Goal: Task Accomplishment & Management: Manage account settings

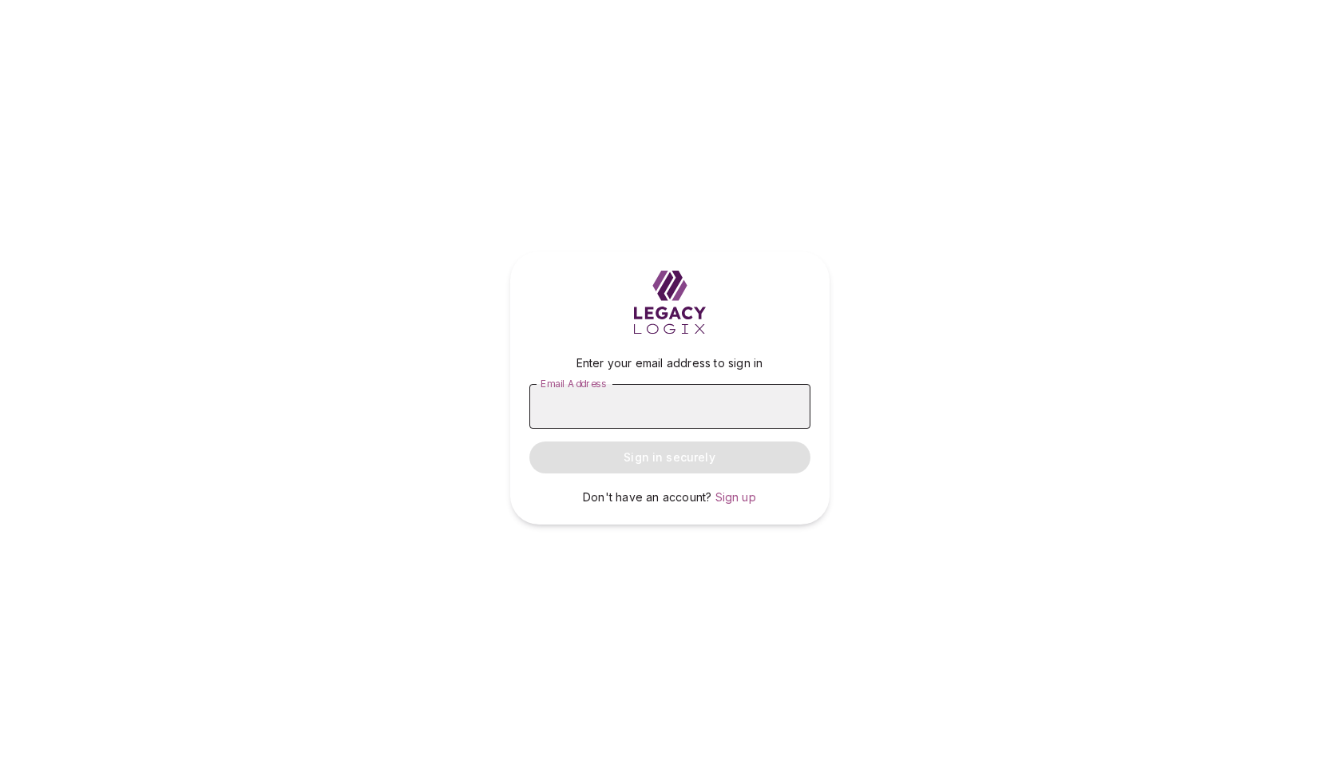
click at [618, 404] on input "Email Address" at bounding box center [669, 406] width 281 height 45
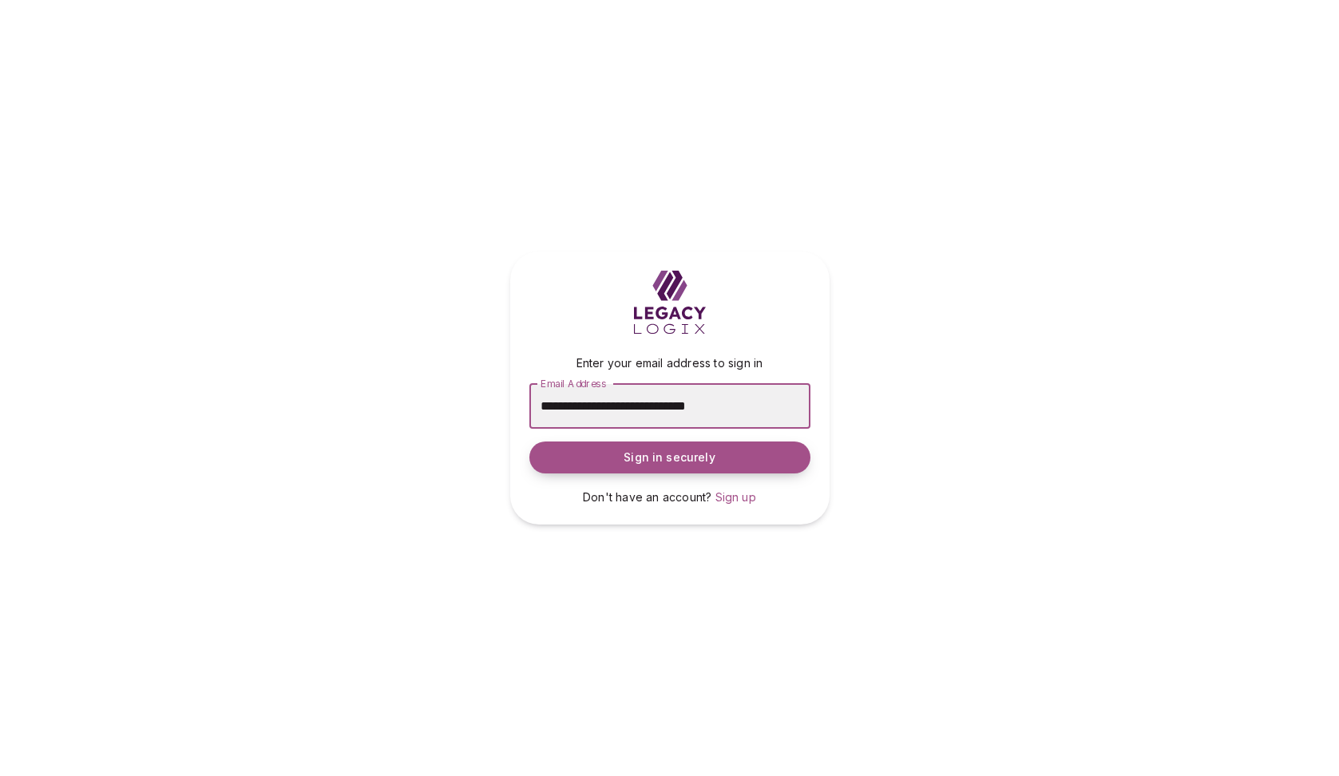
type input "**********"
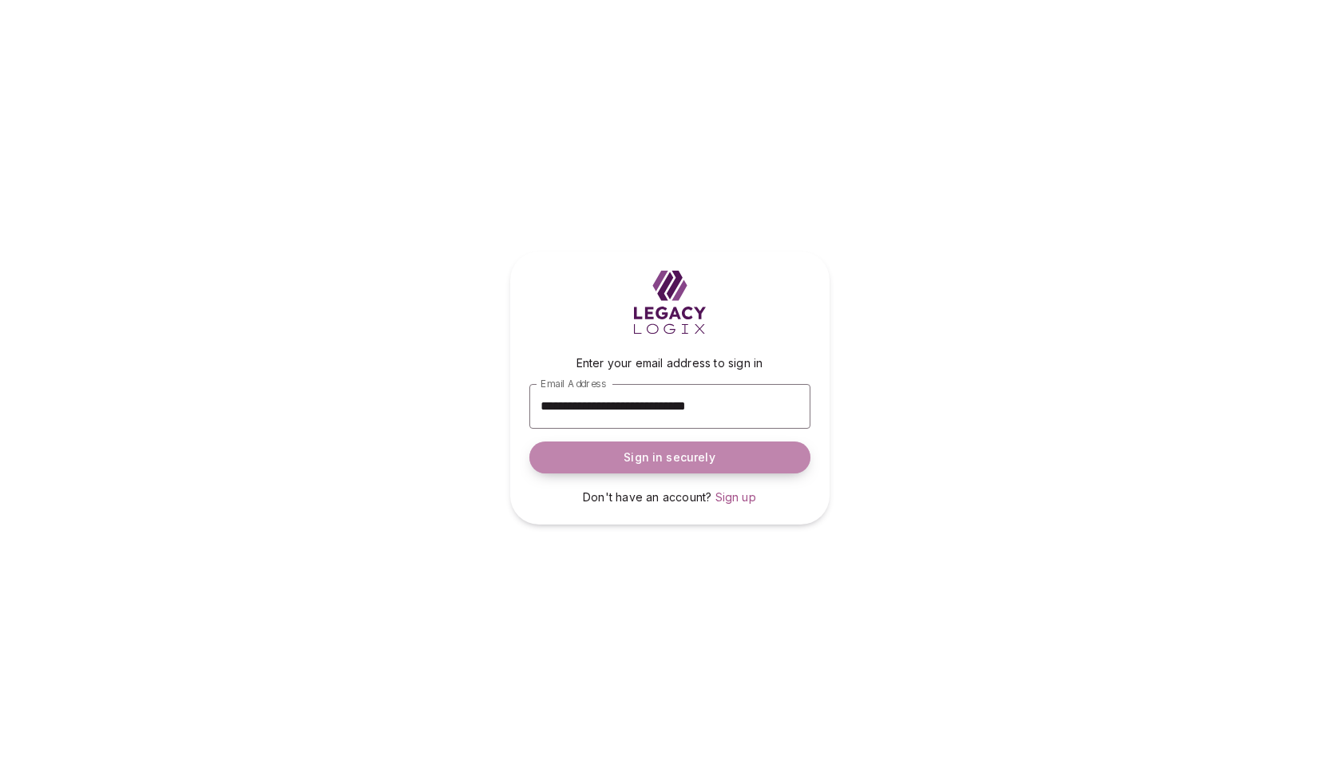
click at [660, 453] on span "Sign in securely" at bounding box center [669, 457] width 91 height 16
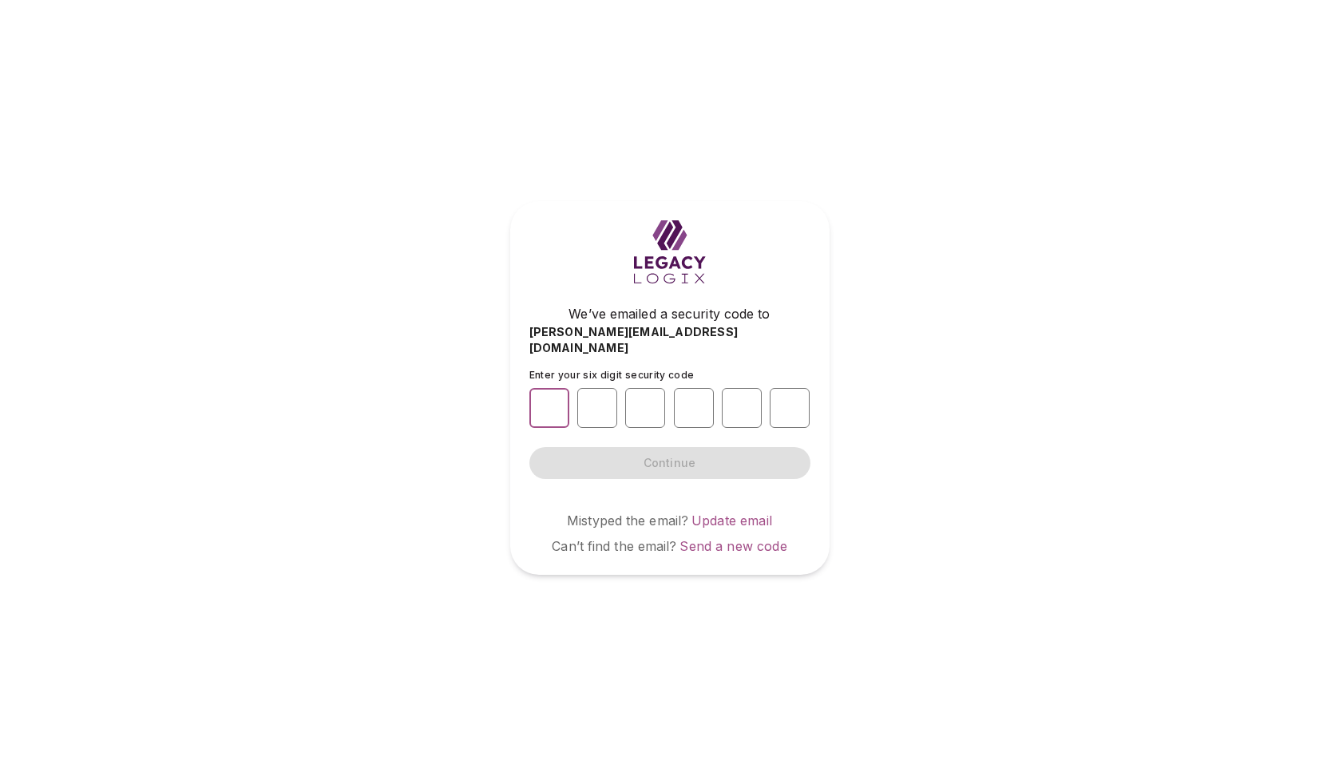
click at [550, 395] on input "number" at bounding box center [549, 408] width 40 height 40
type input "*"
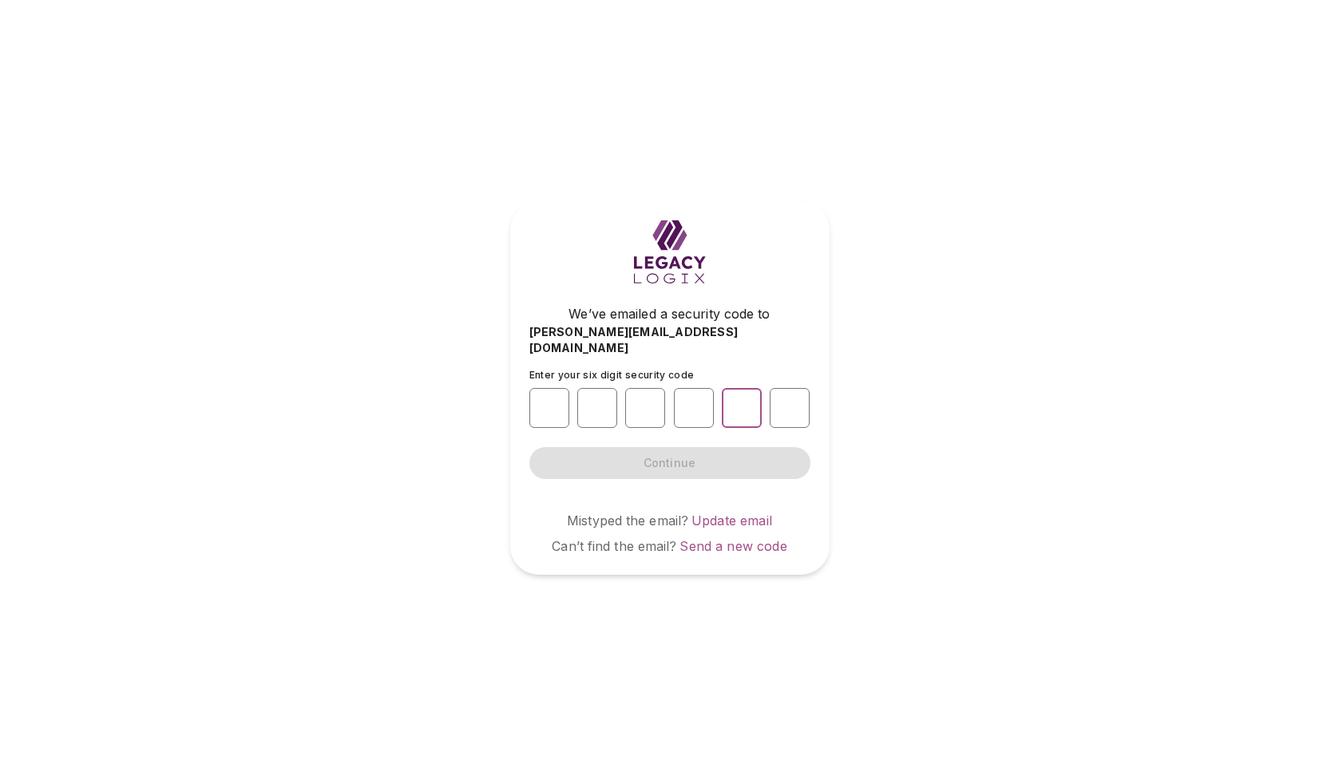
type input "*"
click at [657, 455] on span "Continue" at bounding box center [669, 463] width 52 height 16
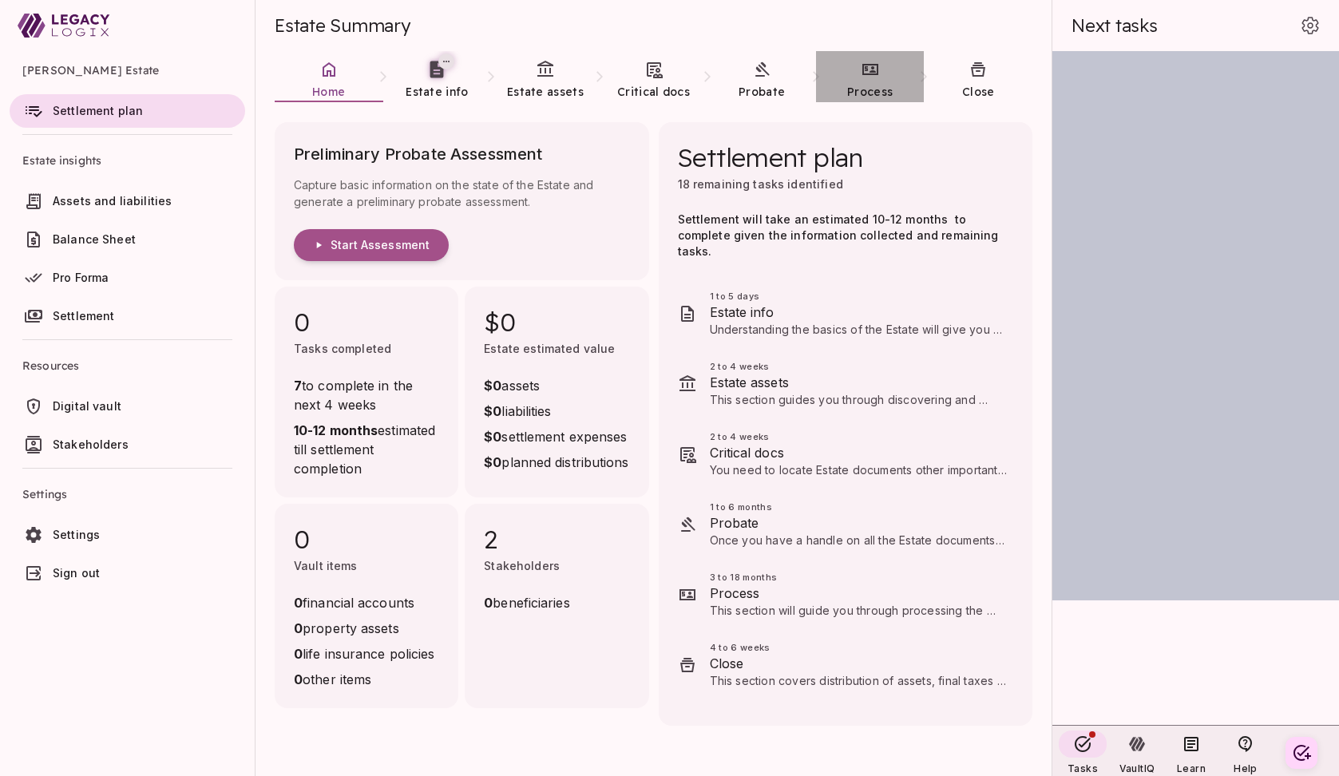
click at [877, 74] on icon at bounding box center [870, 69] width 16 height 11
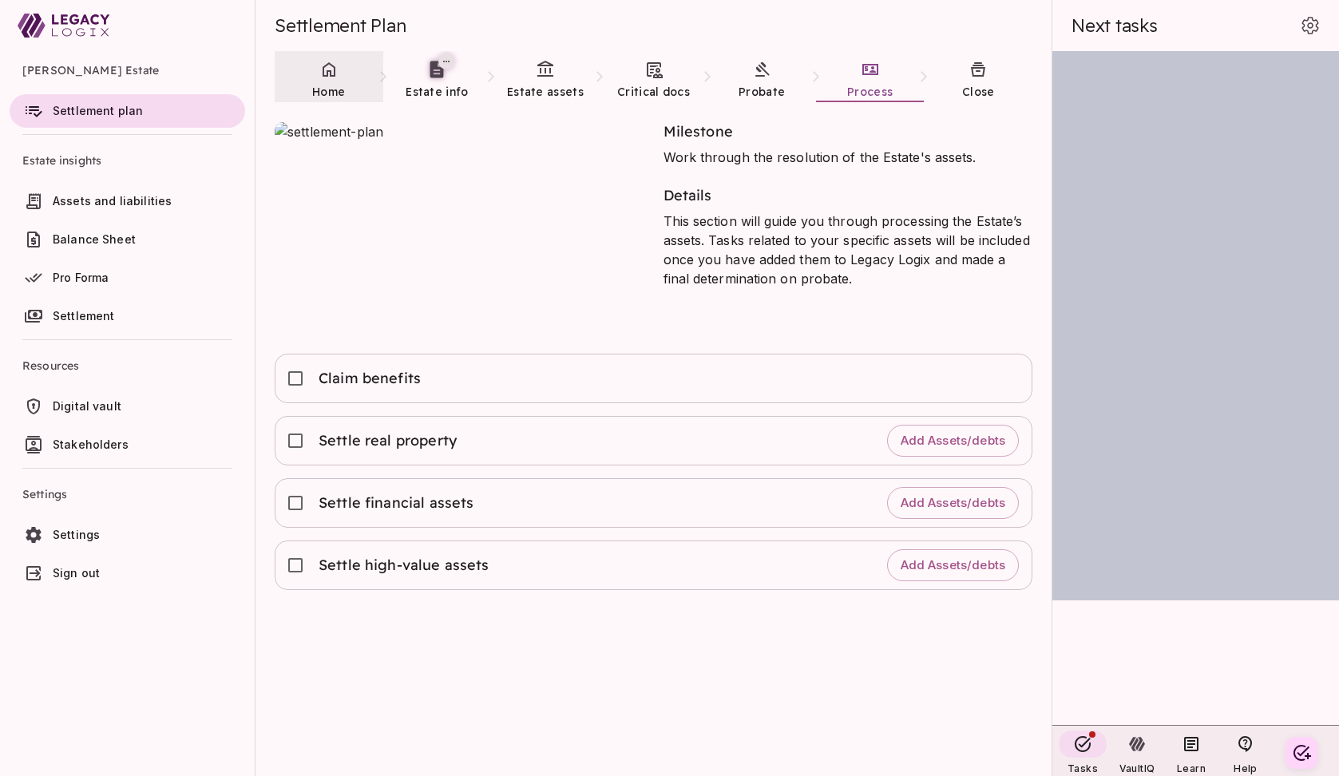
click at [327, 81] on link "Home" at bounding box center [329, 79] width 109 height 57
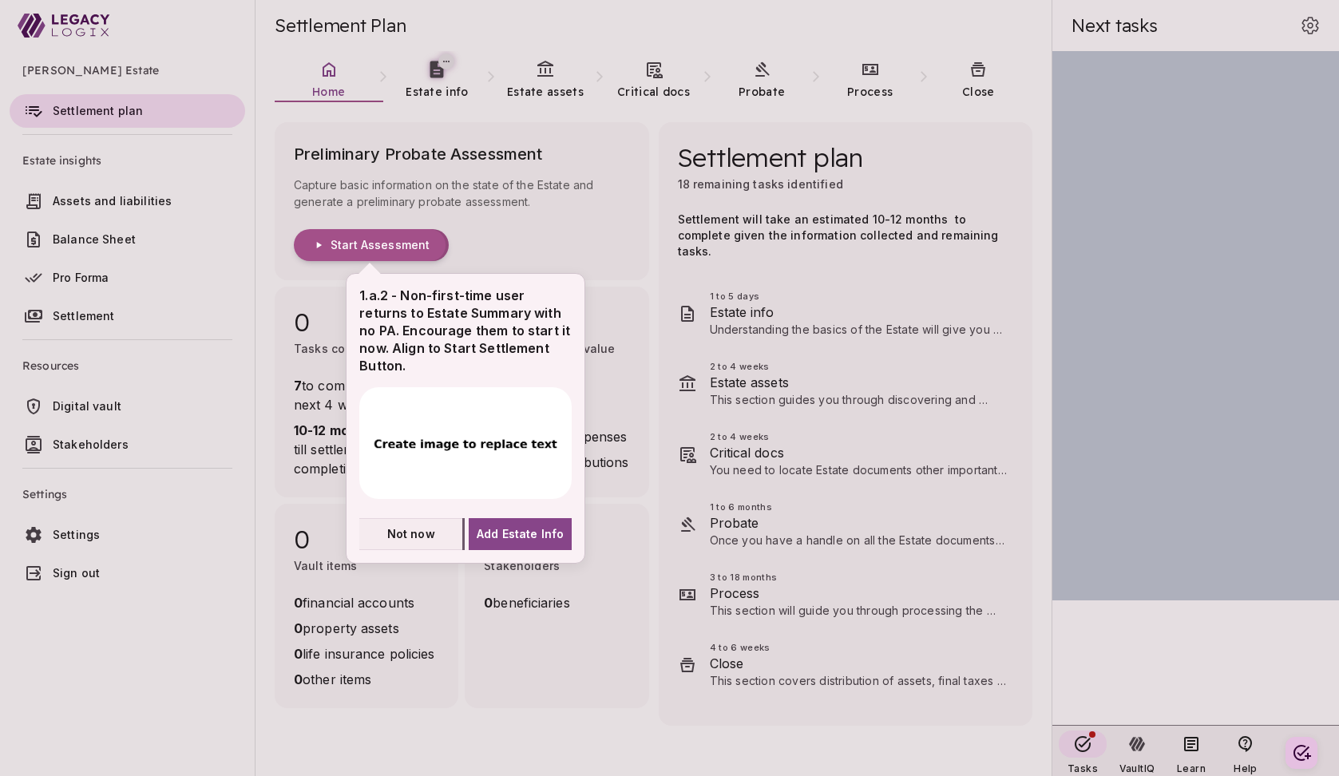
click at [406, 538] on span "Not now" at bounding box center [411, 533] width 48 height 17
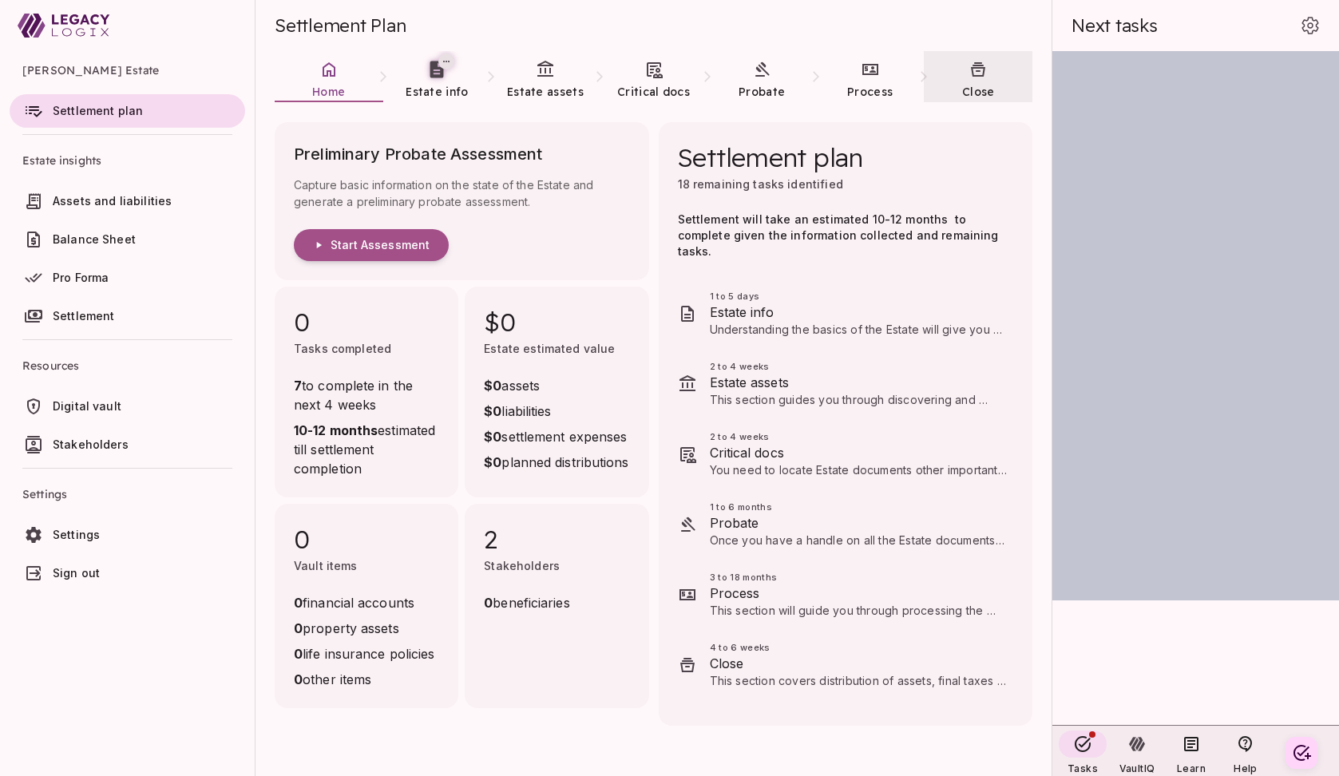
click at [972, 78] on icon at bounding box center [977, 69] width 19 height 19
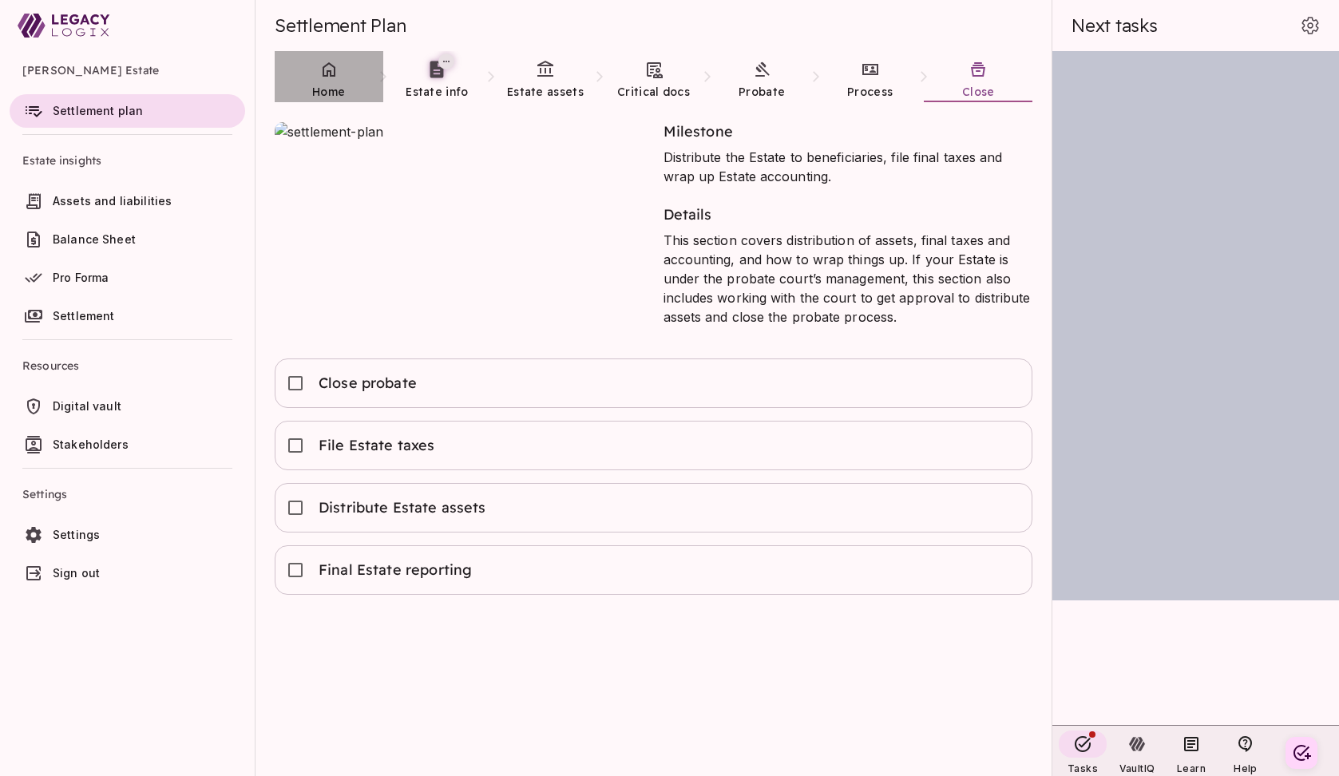
click at [331, 78] on icon at bounding box center [328, 69] width 19 height 19
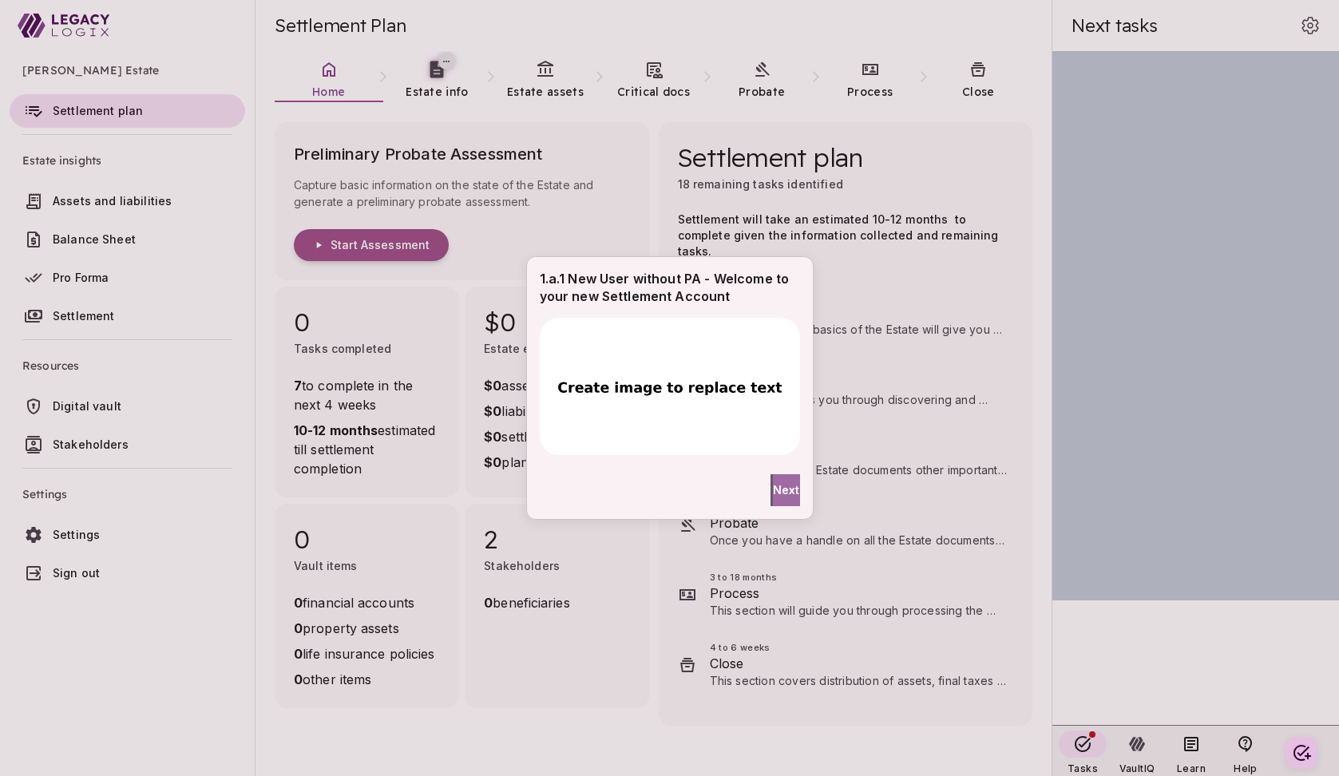
click at [781, 489] on span "Next" at bounding box center [786, 489] width 27 height 17
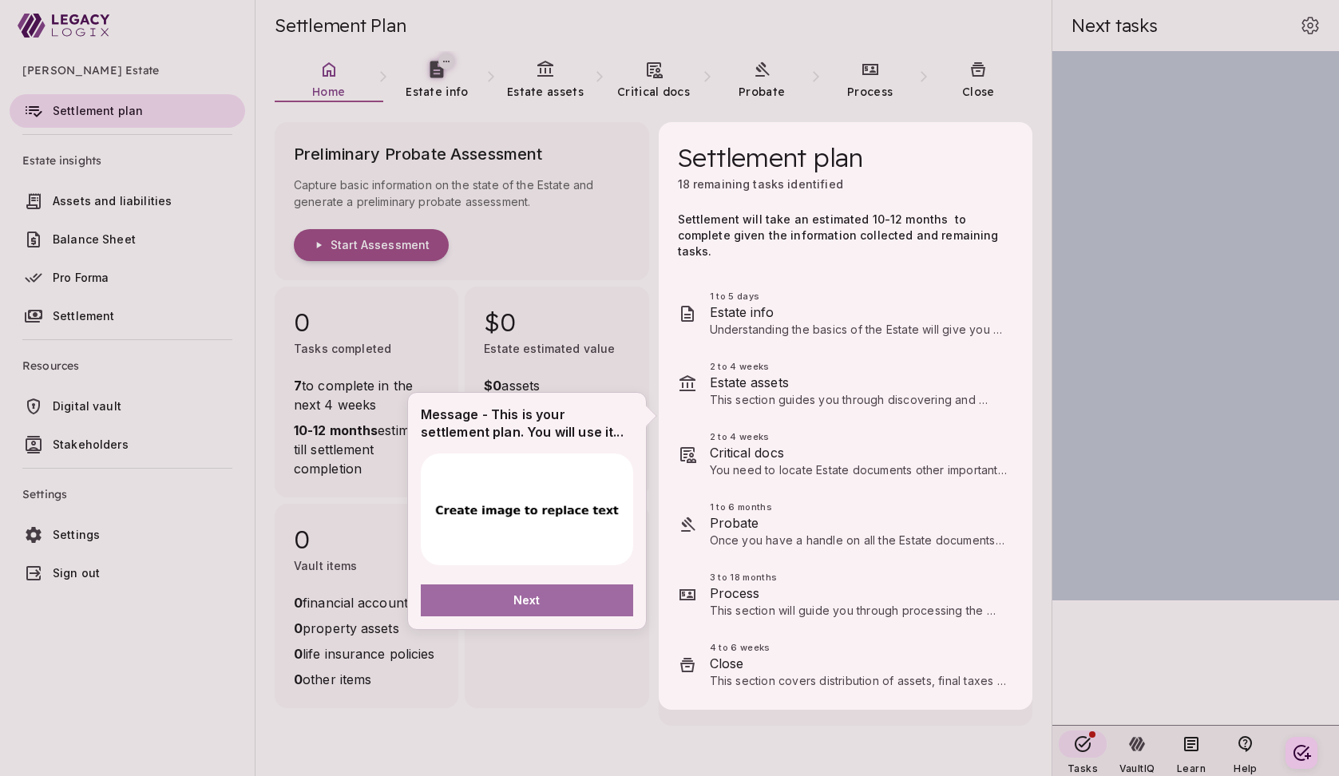
click at [544, 602] on button "Next" at bounding box center [527, 600] width 212 height 32
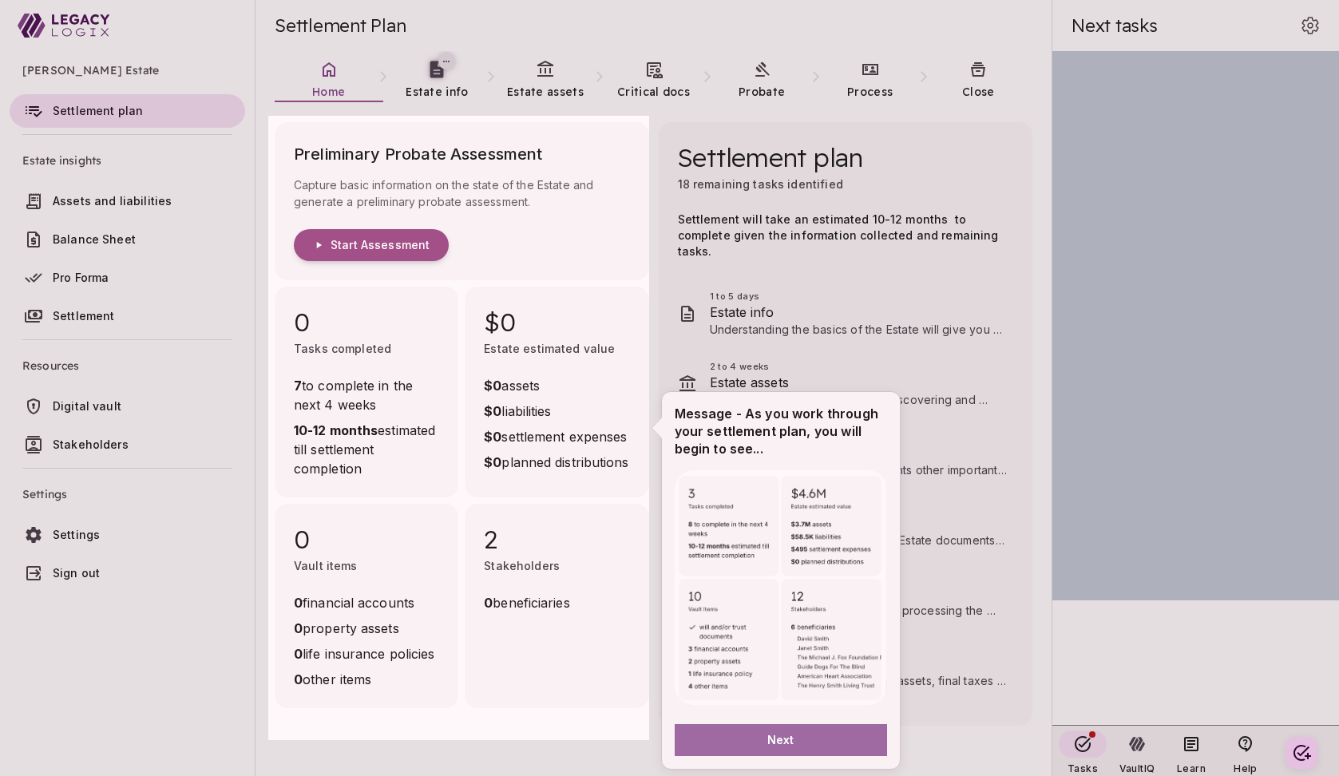
click at [763, 740] on button "Next" at bounding box center [781, 740] width 212 height 32
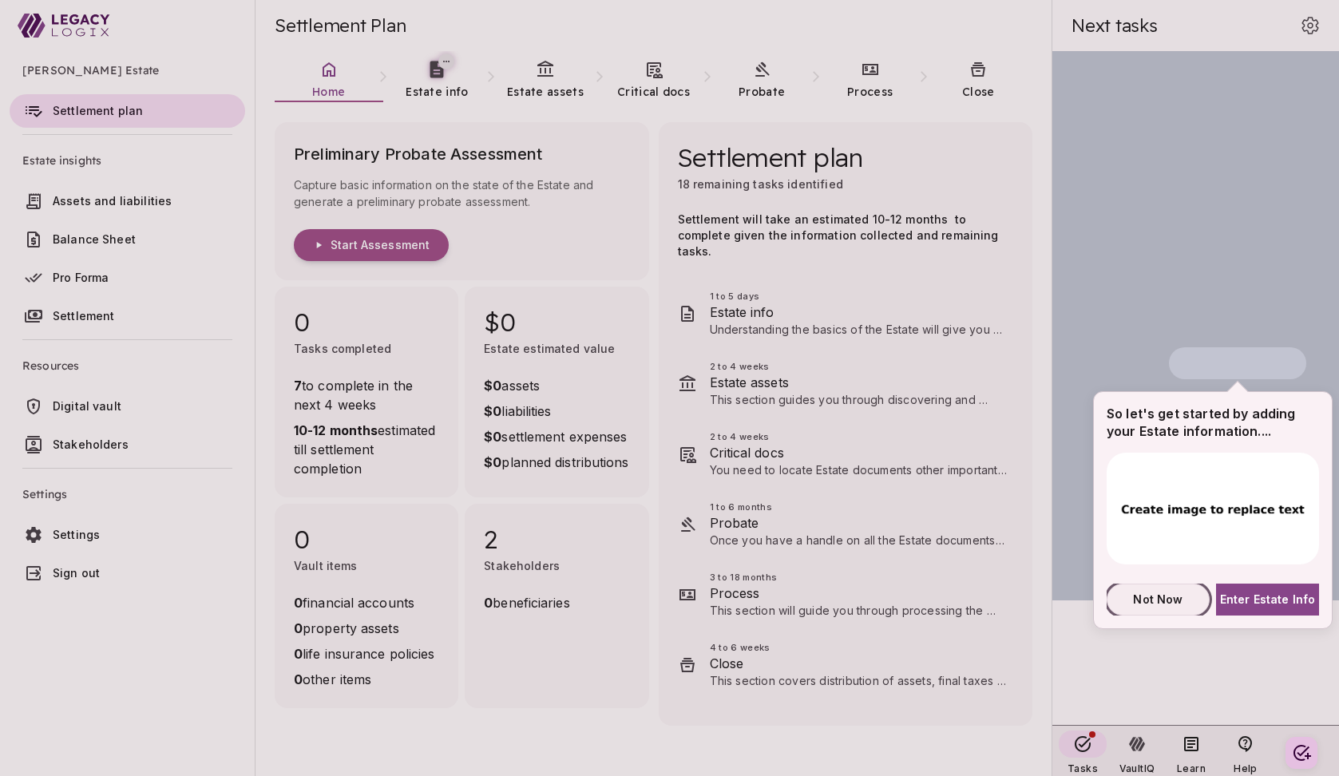
click at [1164, 601] on span "Not Now" at bounding box center [1157, 599] width 49 height 17
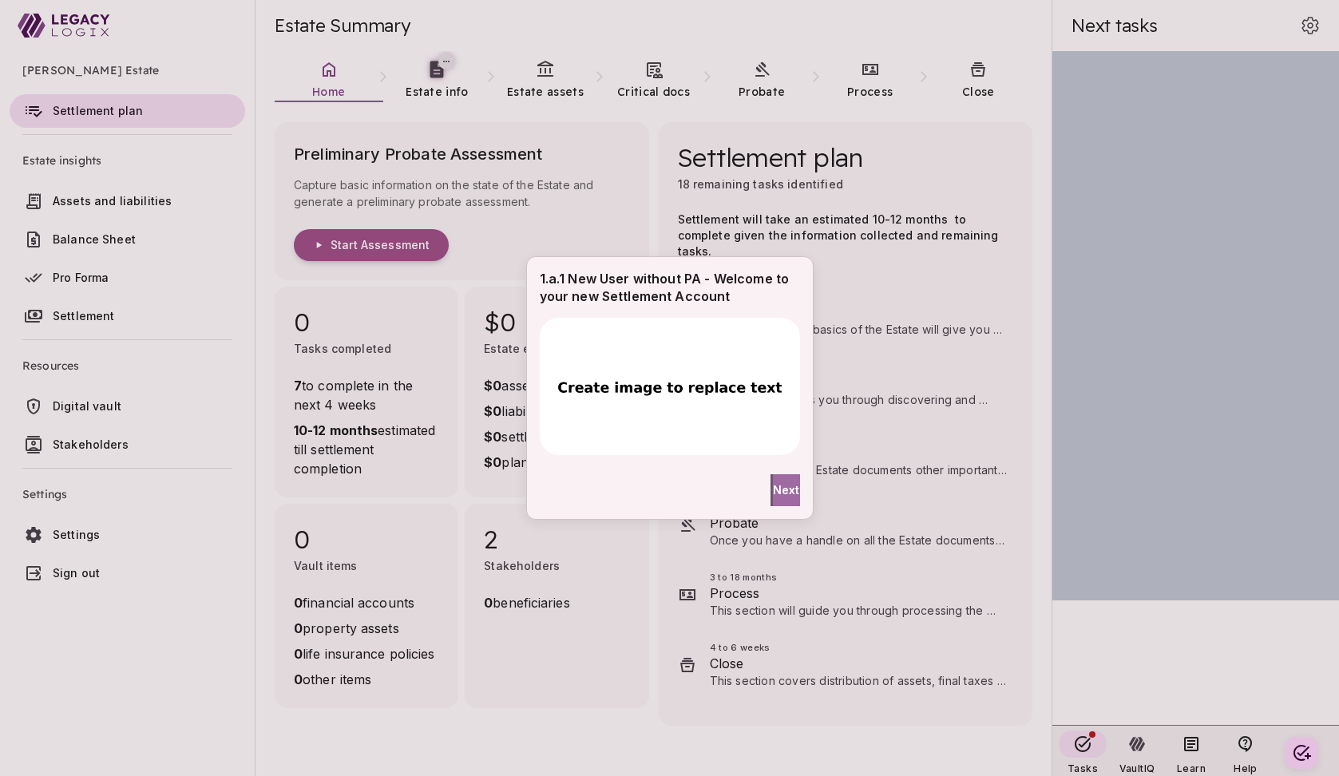
click at [775, 490] on span "Next" at bounding box center [786, 489] width 27 height 17
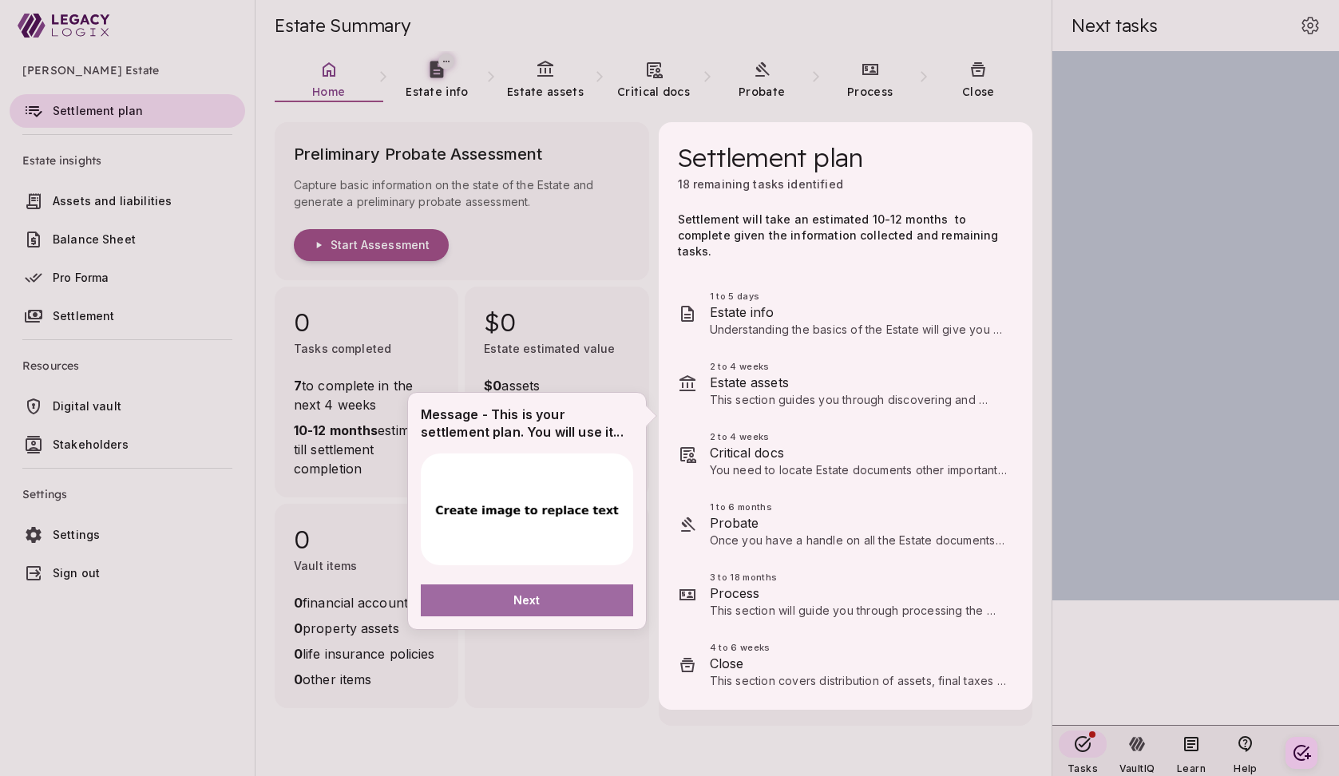
click at [539, 592] on span "Next" at bounding box center [526, 600] width 27 height 17
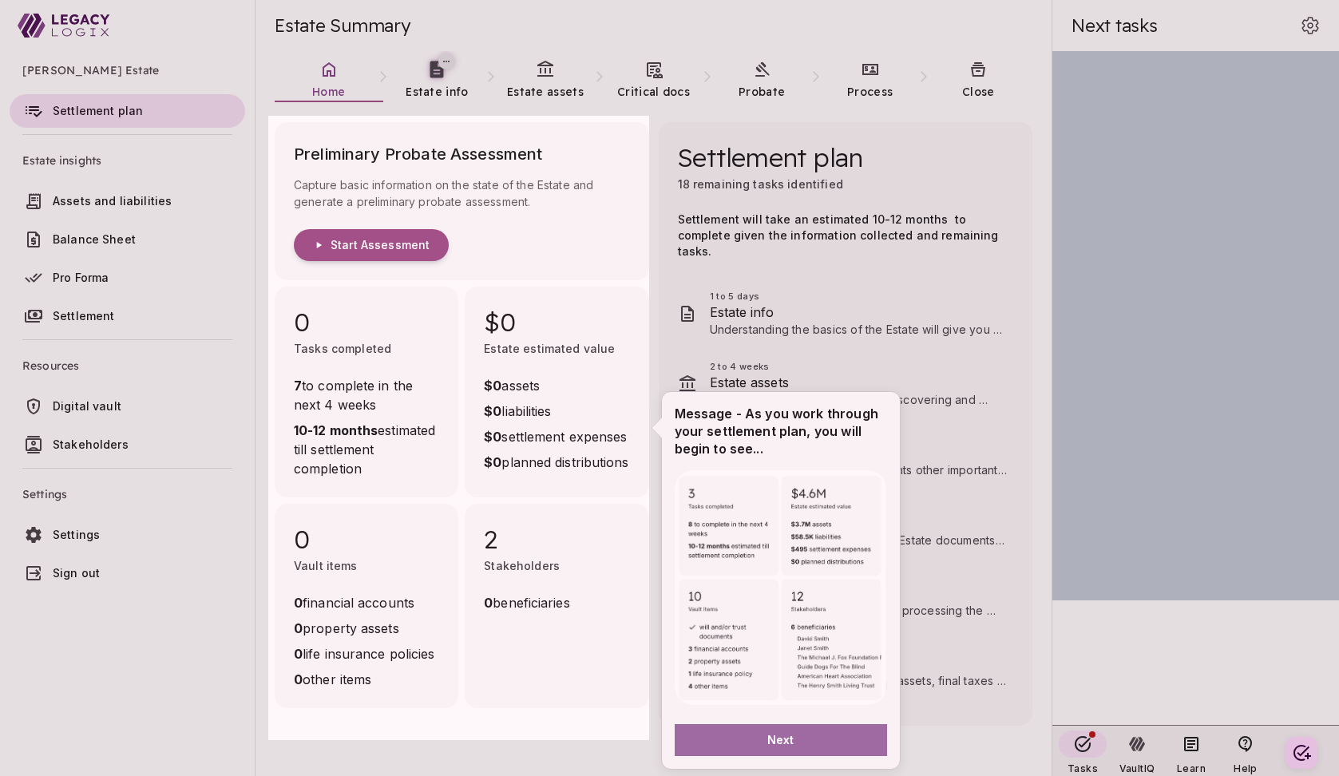
click at [769, 738] on span "Next" at bounding box center [780, 739] width 27 height 17
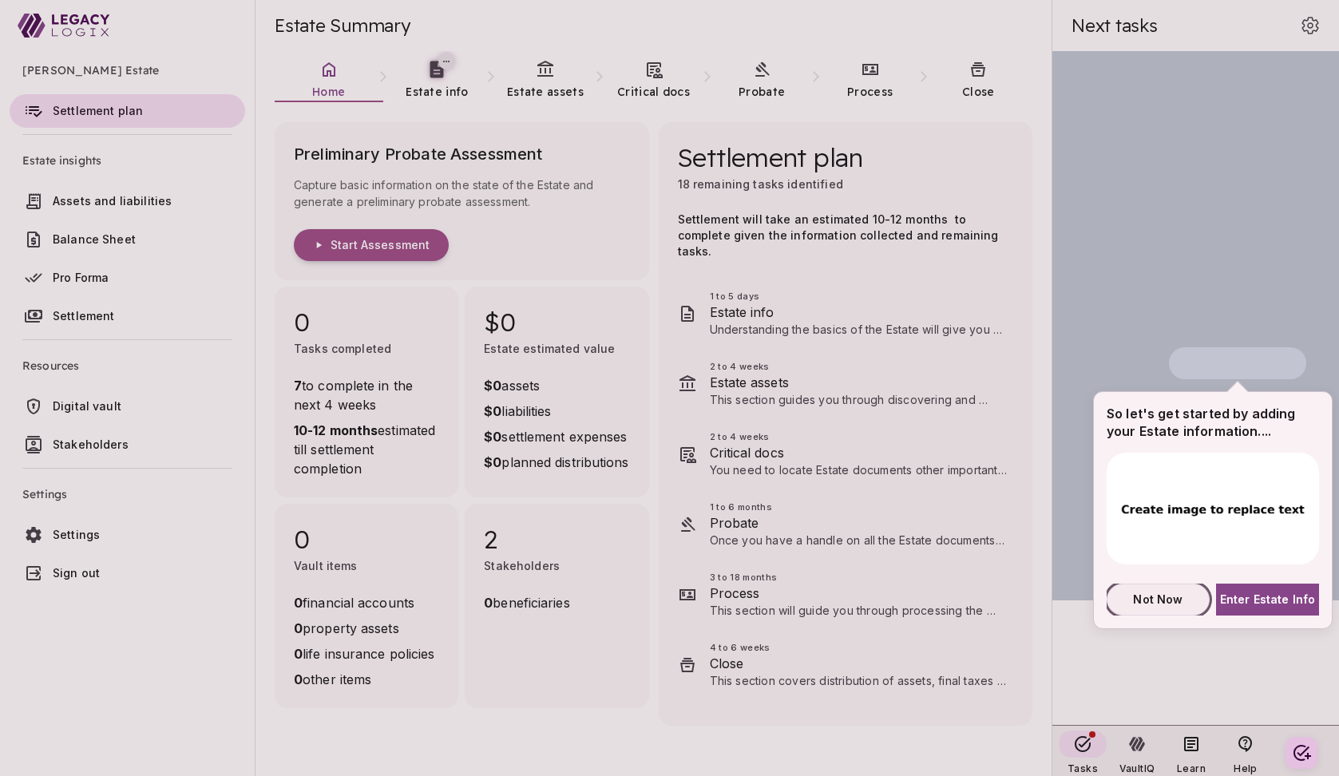
click at [1167, 598] on span "Not Now" at bounding box center [1157, 599] width 49 height 17
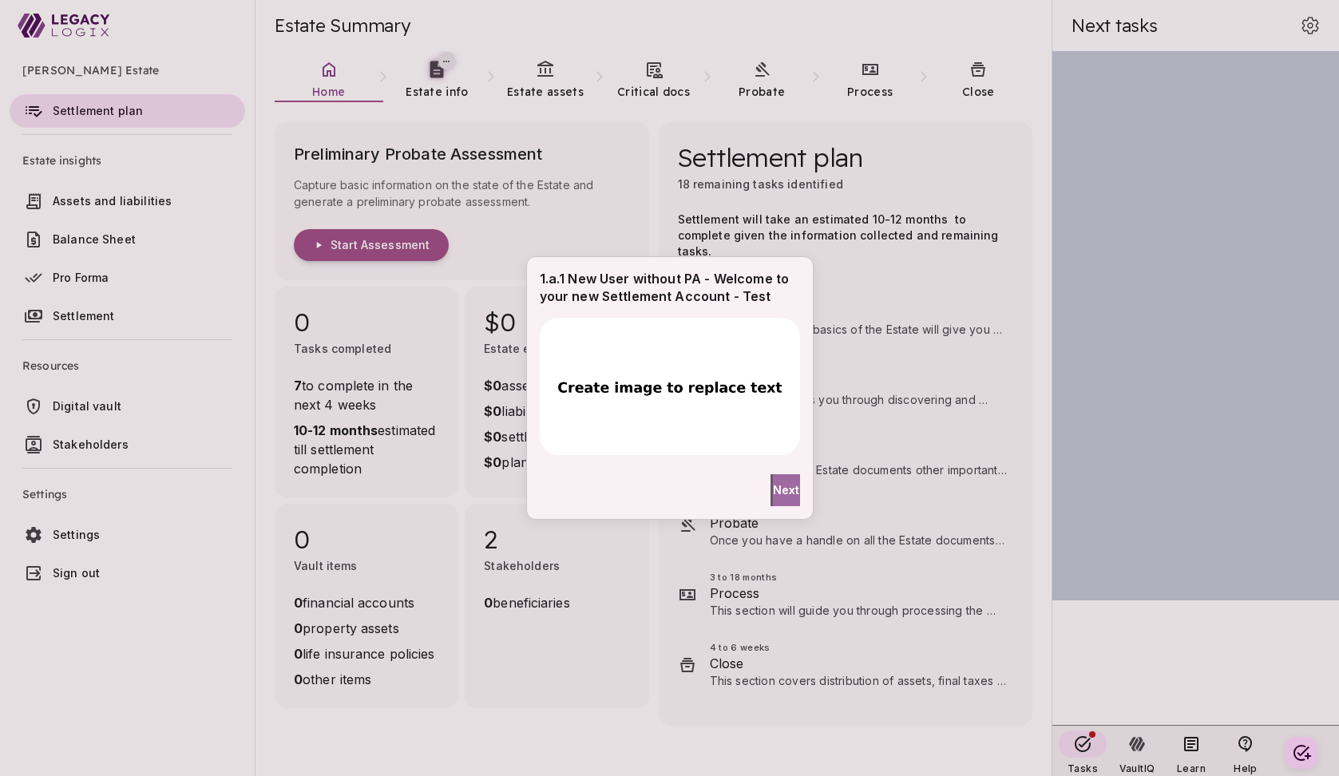
click at [775, 486] on span "Next" at bounding box center [786, 489] width 27 height 17
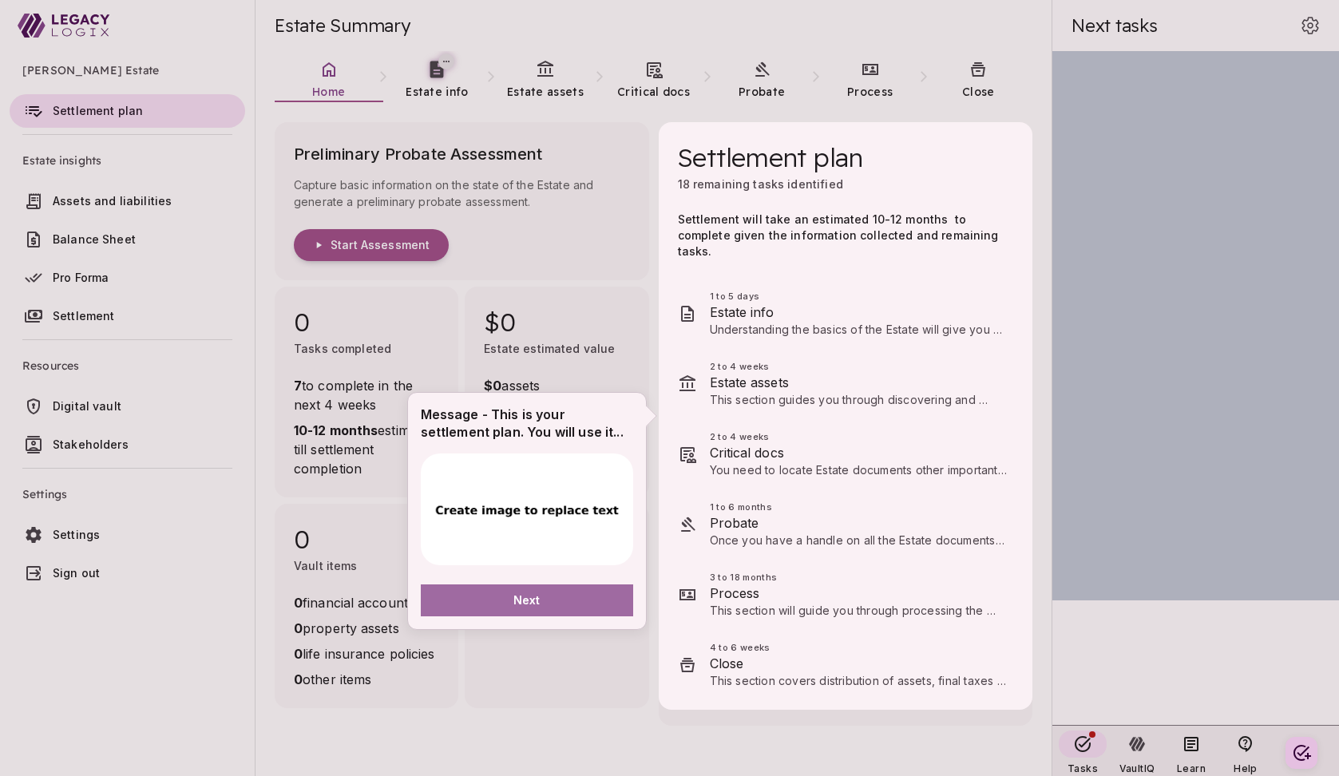
click at [582, 596] on button "Next" at bounding box center [527, 600] width 212 height 32
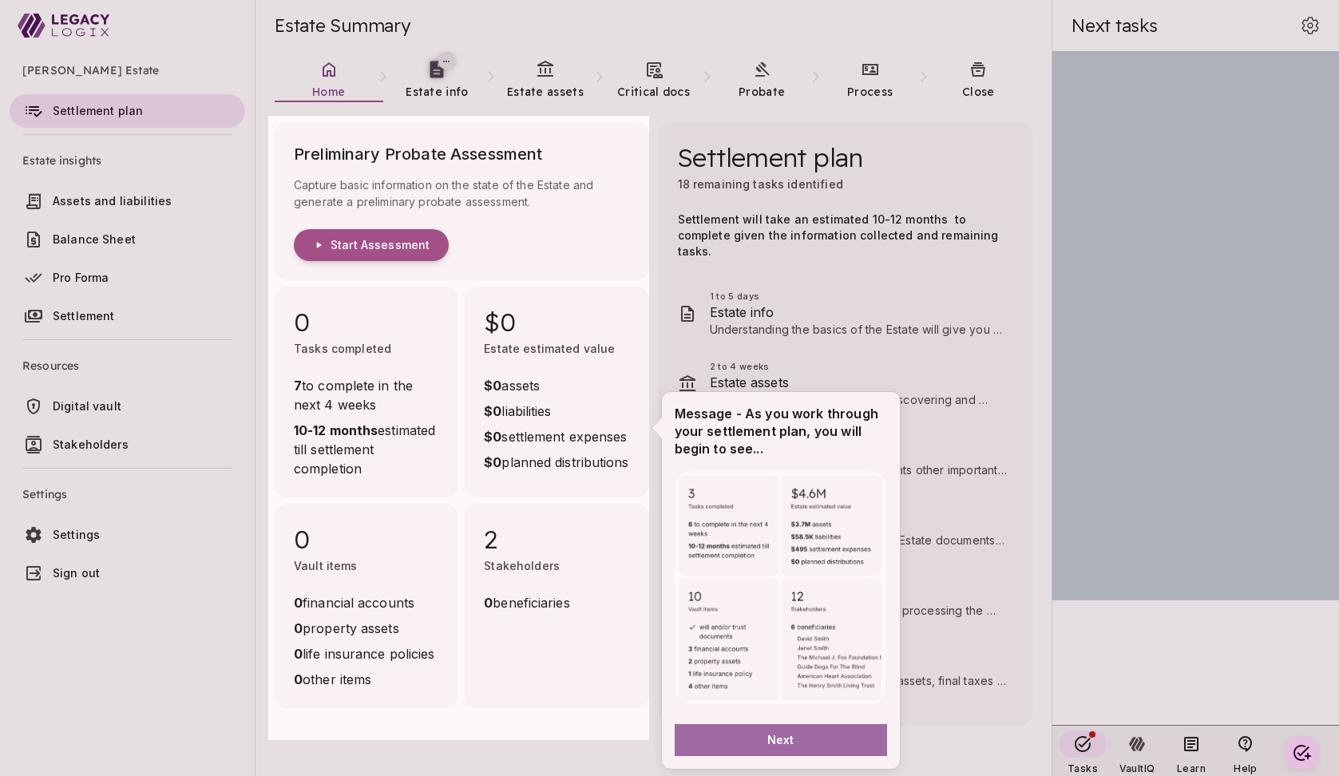
click at [780, 738] on span "Next" at bounding box center [780, 739] width 27 height 17
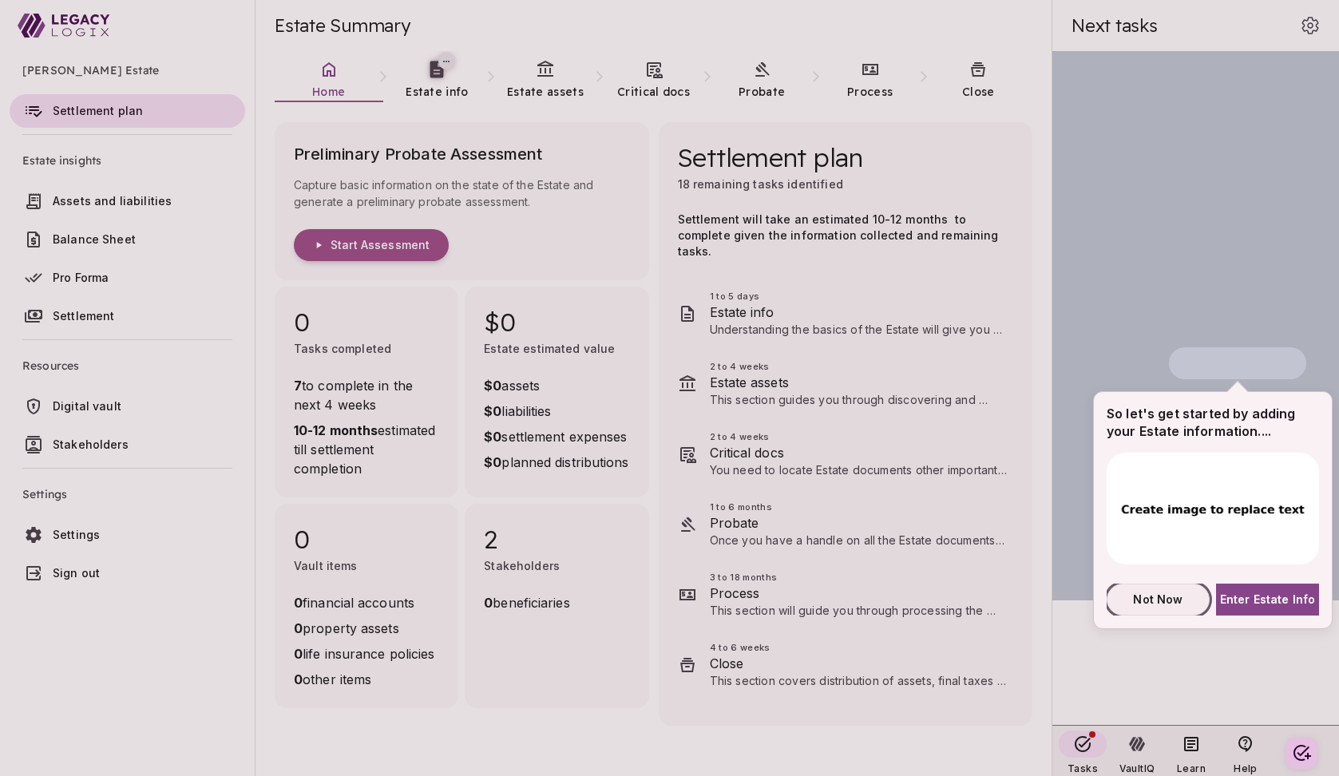
click at [1160, 597] on span "Not Now" at bounding box center [1157, 599] width 49 height 17
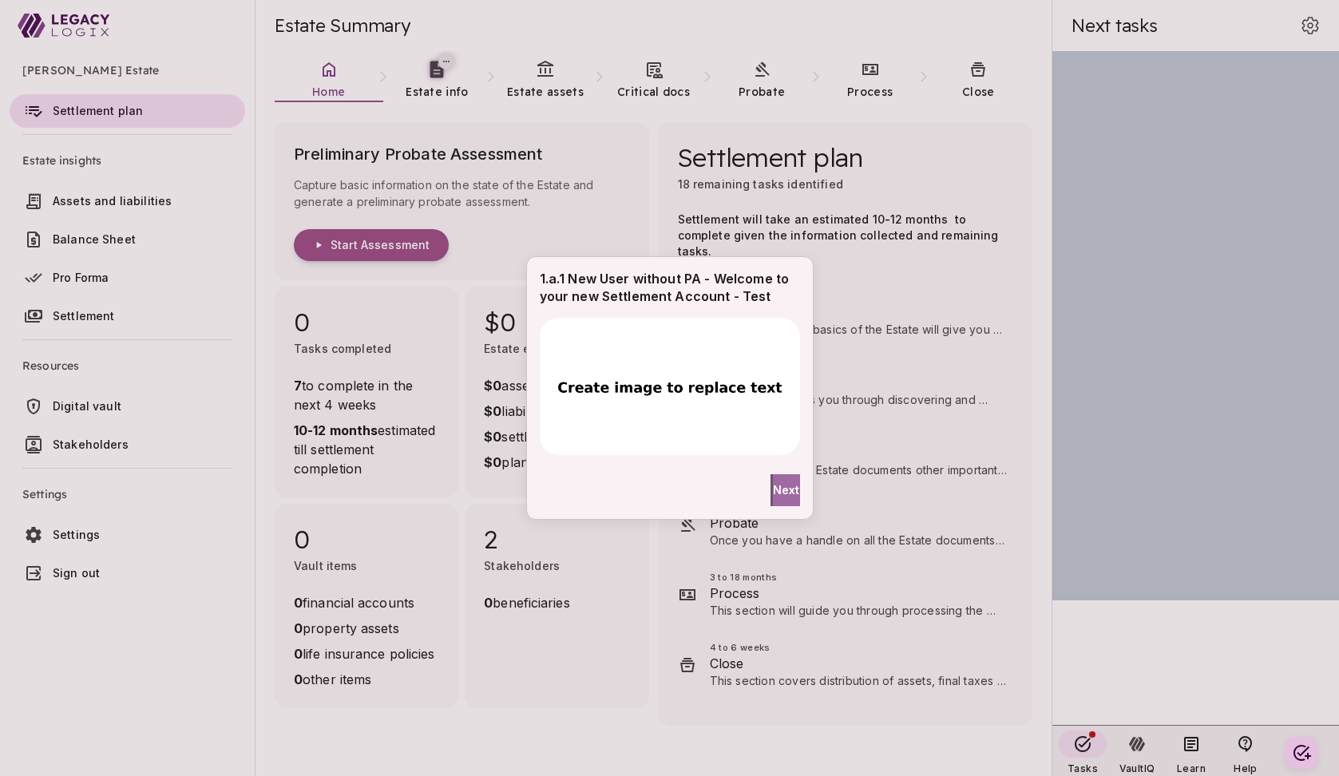
click at [778, 487] on span "Next" at bounding box center [786, 489] width 27 height 17
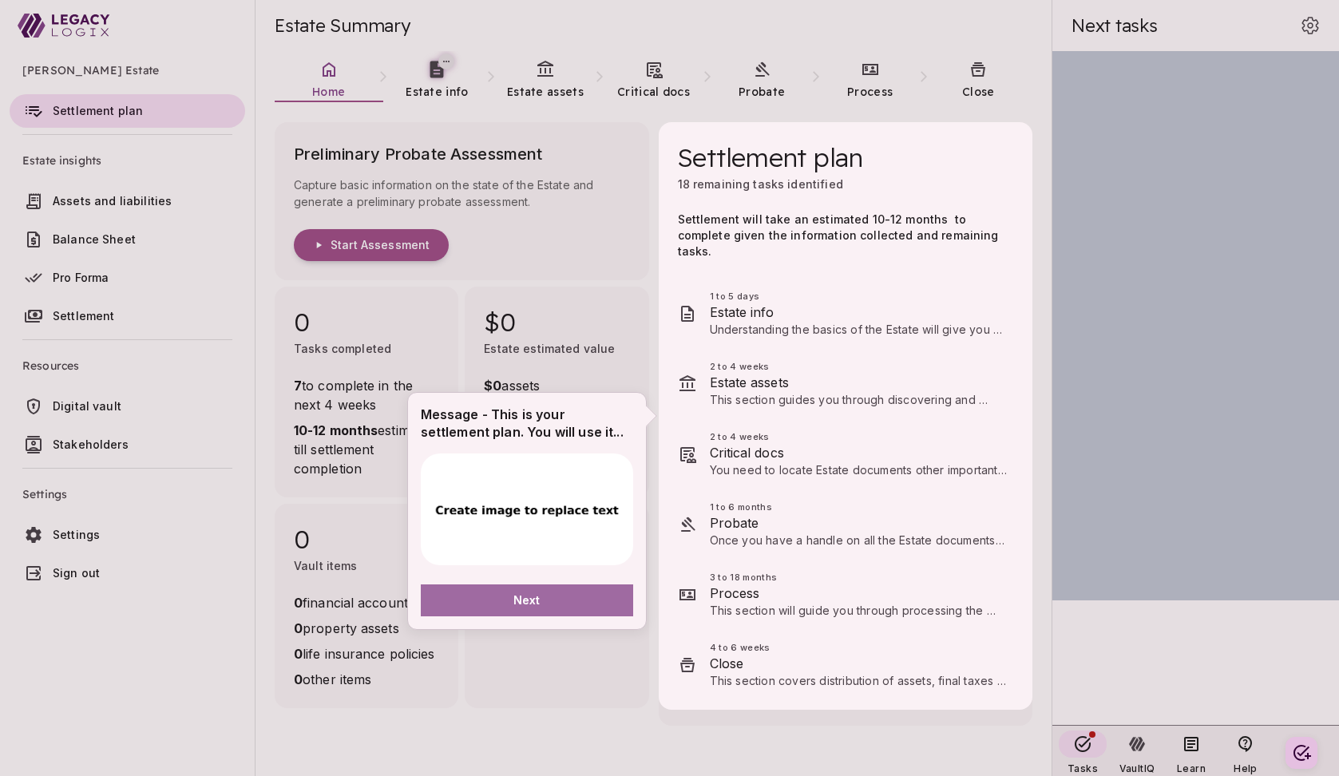
click at [564, 601] on button "Next" at bounding box center [527, 600] width 212 height 32
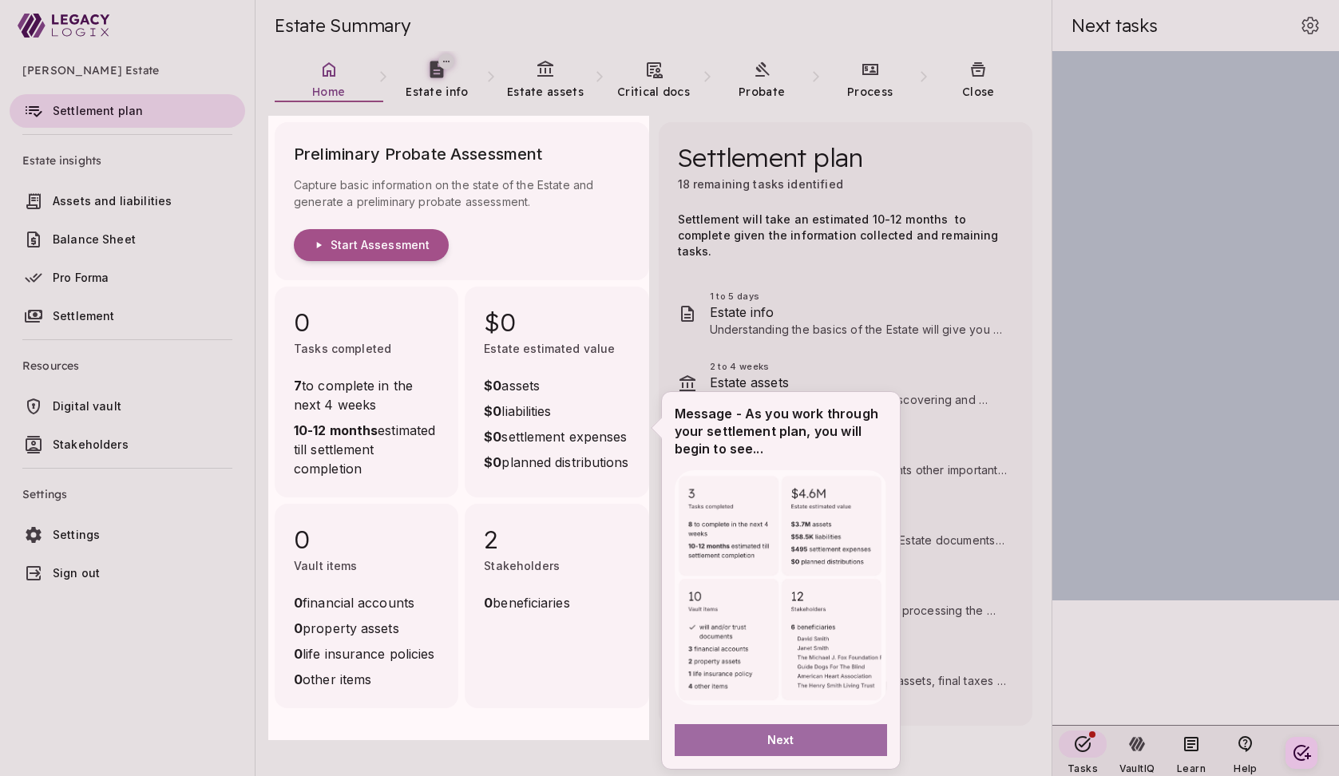
click at [754, 738] on button "Next" at bounding box center [781, 740] width 212 height 32
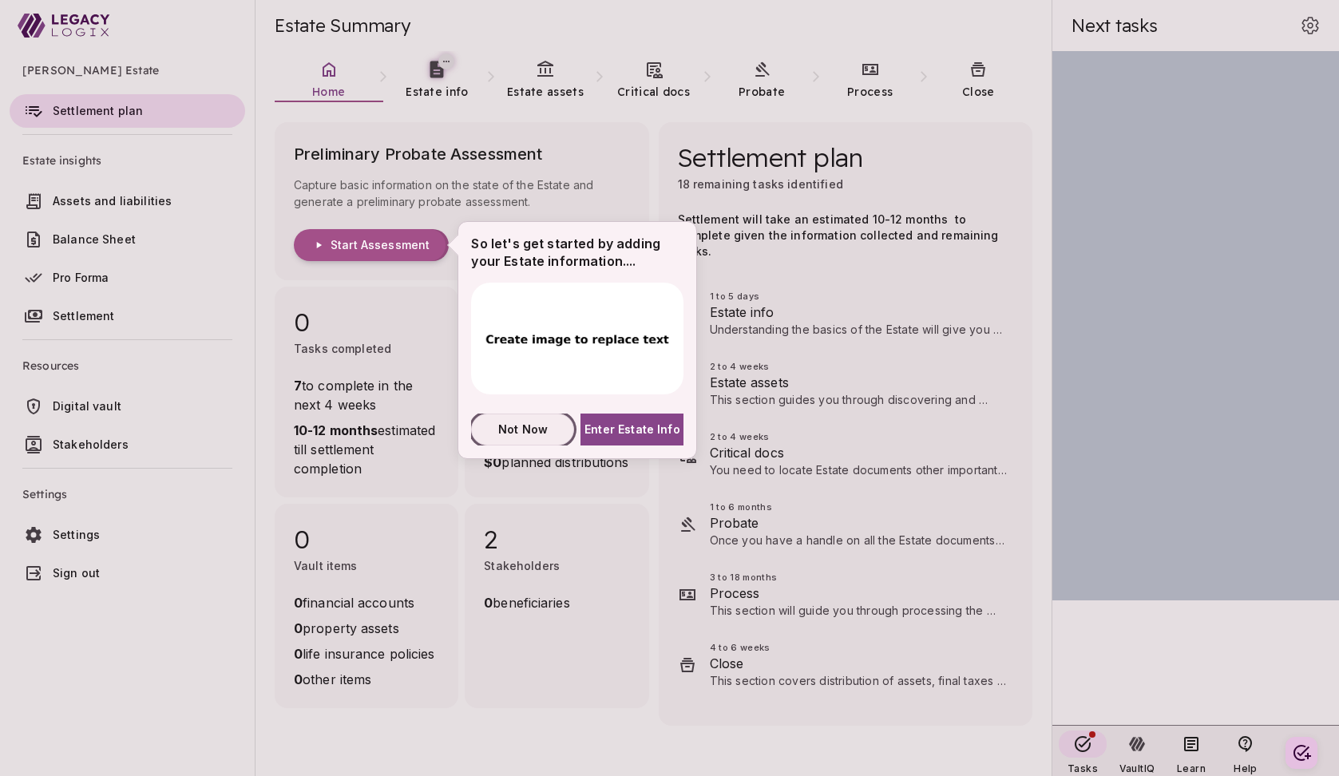
click at [531, 427] on span "Not Now" at bounding box center [522, 429] width 49 height 17
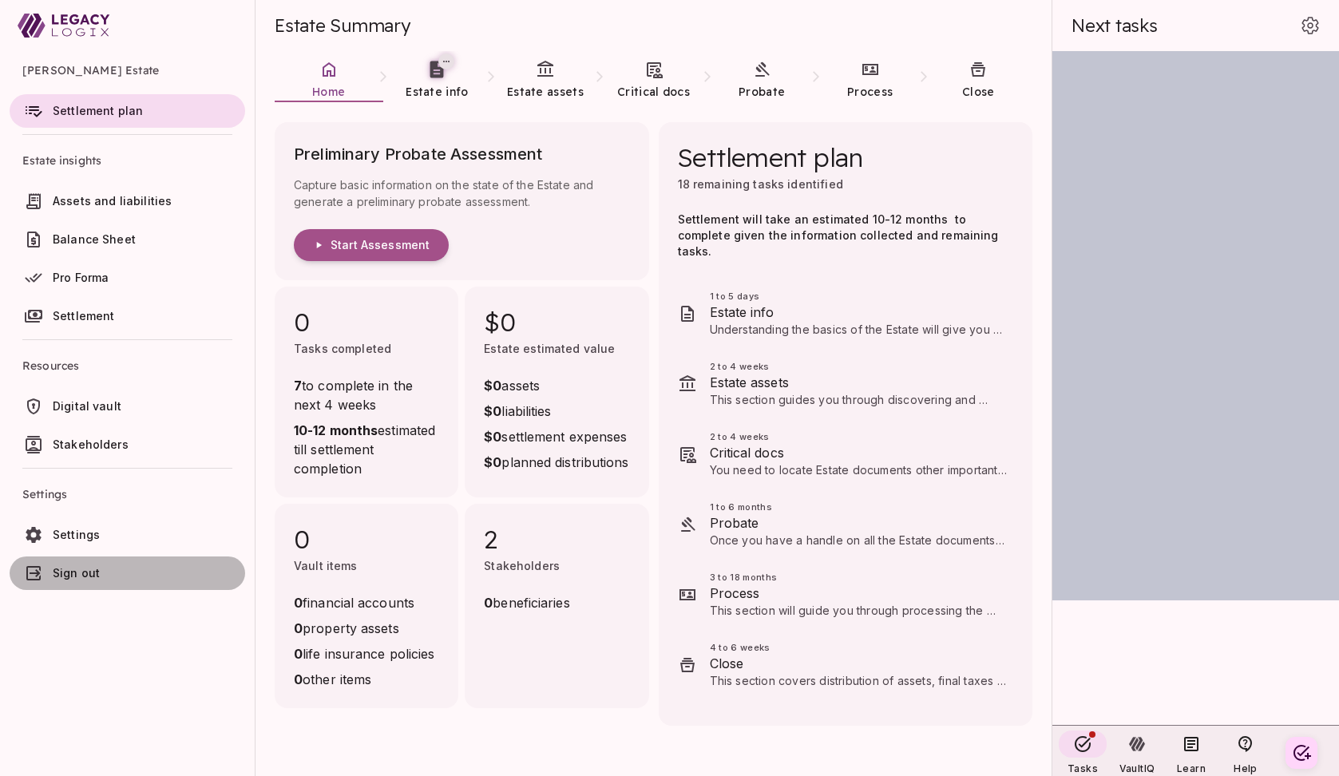
click at [101, 576] on span "Sign out" at bounding box center [146, 573] width 186 height 16
